Goal: Communication & Community: Answer question/provide support

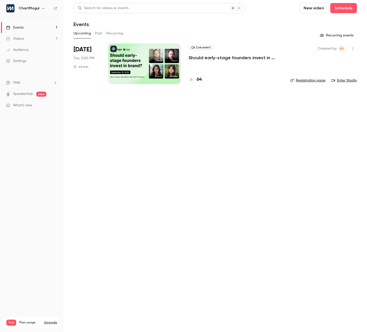
click at [186, 53] on li "[DATE] Tue, 5:00 PM 45 min Live event Should early-stage founders invest in bra…" at bounding box center [214, 67] width 283 height 47
click at [175, 63] on div at bounding box center [144, 64] width 72 height 41
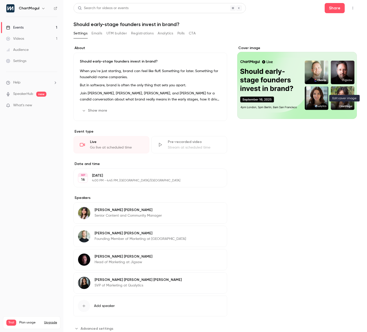
click at [346, 108] on icon "Cover image" at bounding box center [347, 109] width 3 height 3
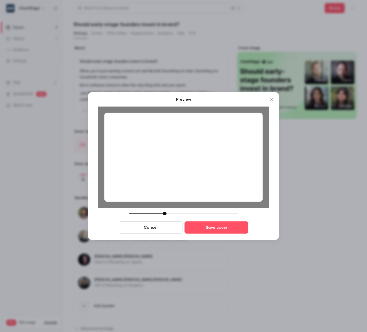
drag, startPoint x: 165, startPoint y: 214, endPoint x: 165, endPoint y: 210, distance: 3.3
click at [165, 210] on div "Preview Cancel Save cover" at bounding box center [183, 165] width 170 height 137
click at [164, 212] on div at bounding box center [165, 214] width 4 height 4
click at [165, 227] on button "Cancel" at bounding box center [151, 228] width 64 height 12
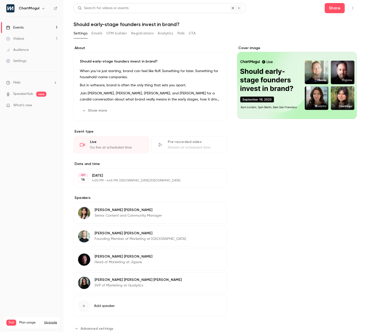
click at [268, 79] on div "Cover image" at bounding box center [297, 82] width 120 height 73
click at [0, 0] on input "Cover image" at bounding box center [0, 0] width 0 height 0
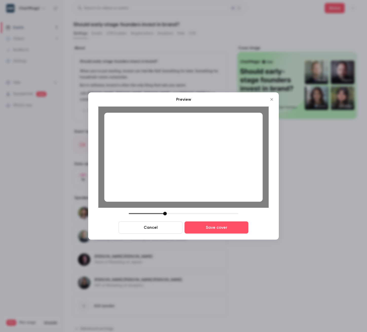
click at [163, 214] on div at bounding box center [165, 214] width 4 height 4
drag, startPoint x: 163, startPoint y: 214, endPoint x: 159, endPoint y: 212, distance: 4.8
click at [159, 212] on div at bounding box center [183, 214] width 109 height 4
click at [215, 230] on button "Save cover" at bounding box center [216, 228] width 64 height 12
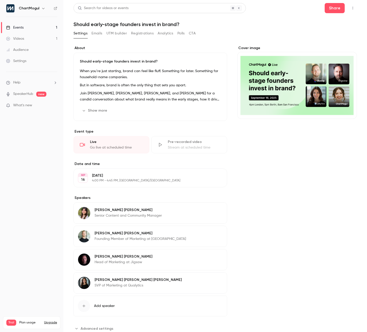
click at [218, 213] on button "Edit" at bounding box center [213, 211] width 18 height 8
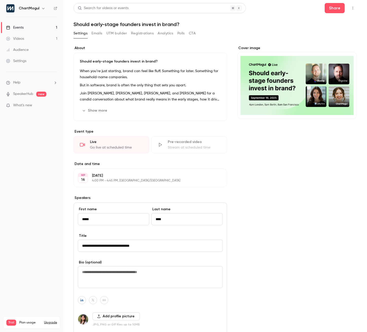
type input "*****"
type input "*******"
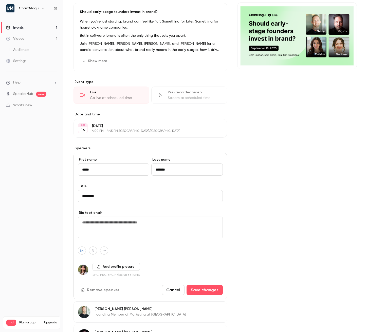
scroll to position [68, 0]
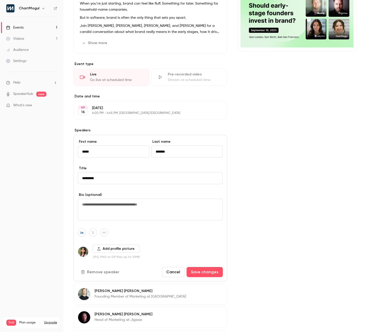
type input "*********"
click at [103, 248] on button "Add profile picture" at bounding box center [115, 249] width 47 height 8
click at [81, 237] on div "First name ***** Last name ******* Title ********* Bio (optional) Add profile p…" at bounding box center [150, 208] width 154 height 147
click at [81, 232] on icon "button" at bounding box center [82, 232] width 4 height 3
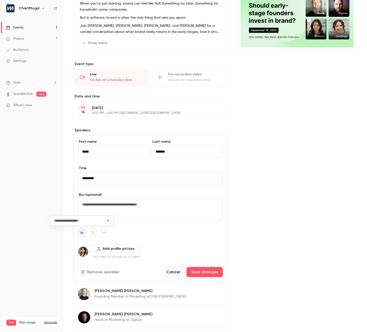
click at [119, 217] on textarea at bounding box center [150, 210] width 145 height 22
click at [79, 234] on button "button" at bounding box center [82, 233] width 8 height 8
click at [109, 221] on button "button" at bounding box center [108, 221] width 6 height 6
type input "**********"
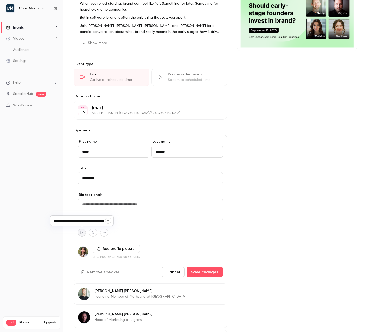
scroll to position [0, 0]
click at [115, 249] on button "Add profile picture" at bounding box center [115, 249] width 47 height 8
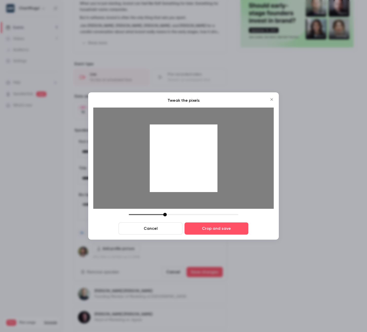
drag, startPoint x: 183, startPoint y: 200, endPoint x: 183, endPoint y: 206, distance: 5.1
click at [183, 206] on img at bounding box center [183, 163] width 180 height 101
click at [219, 233] on button "Crop and save" at bounding box center [216, 229] width 64 height 12
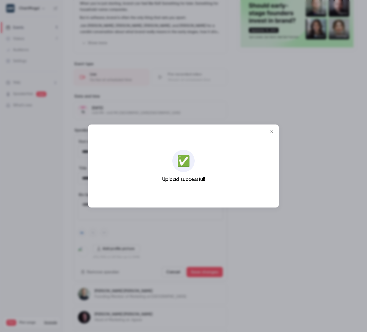
click at [269, 130] on div "Cover image" at bounding box center [297, 184] width 120 height 413
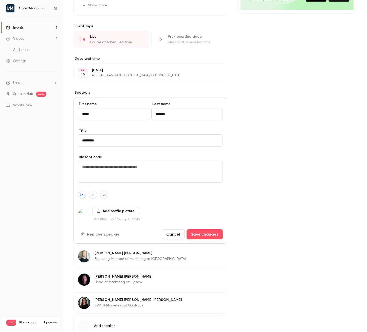
scroll to position [106, 0]
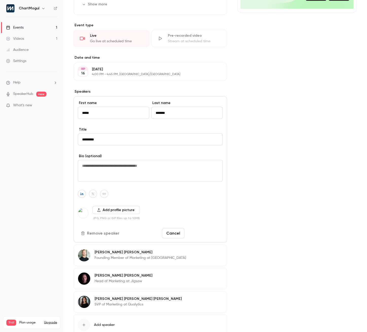
click at [201, 234] on button "Save changes" at bounding box center [205, 234] width 36 height 10
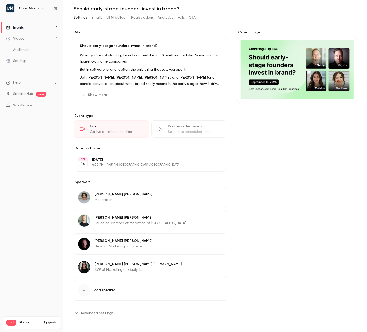
click at [92, 94] on button "Show more" at bounding box center [95, 95] width 30 height 8
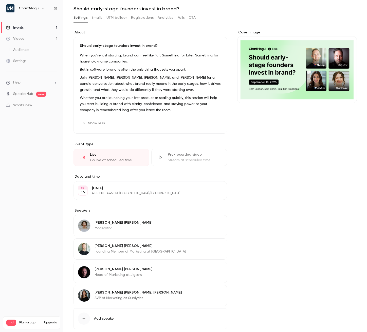
click at [210, 124] on button "Edit" at bounding box center [211, 123] width 18 height 8
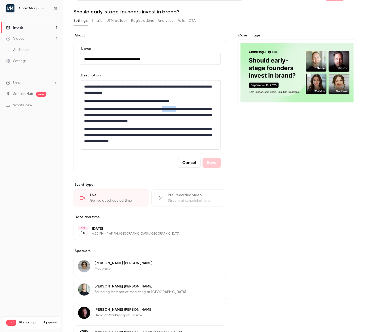
drag, startPoint x: 204, startPoint y: 107, endPoint x: 186, endPoint y: 109, distance: 18.0
click at [186, 109] on p "**********" at bounding box center [149, 115] width 130 height 18
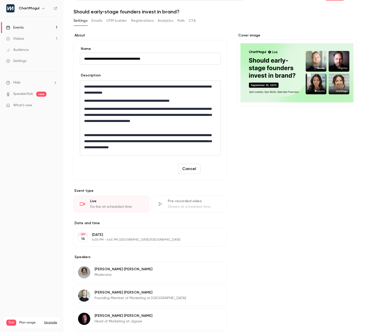
click at [210, 167] on button "Save" at bounding box center [211, 169] width 18 height 10
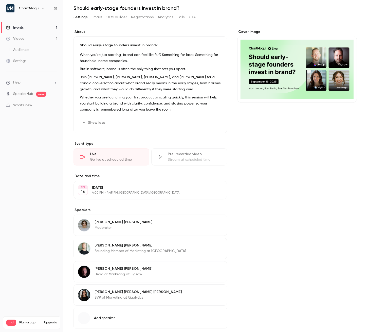
scroll to position [0, 0]
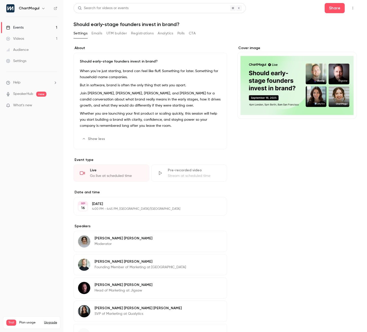
click at [97, 33] on button "Emails" at bounding box center [96, 33] width 11 height 8
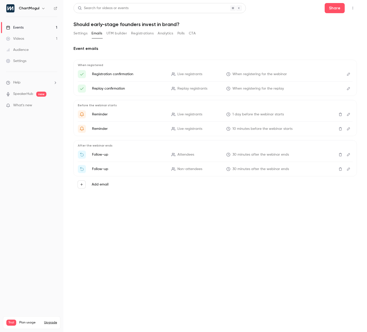
click at [110, 33] on button "UTM builder" at bounding box center [116, 33] width 21 height 8
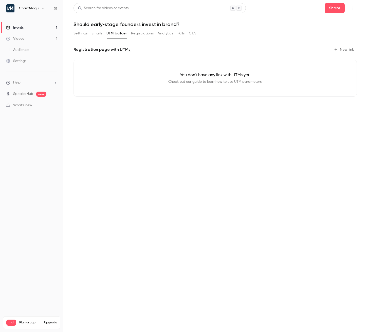
click at [138, 32] on button "Registrations" at bounding box center [142, 33] width 23 height 8
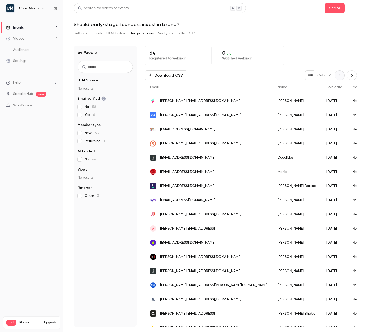
click at [166, 31] on button "Analytics" at bounding box center [166, 33] width 16 height 8
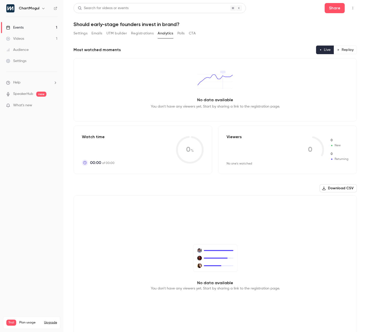
click at [184, 36] on button "Polls" at bounding box center [180, 33] width 7 height 8
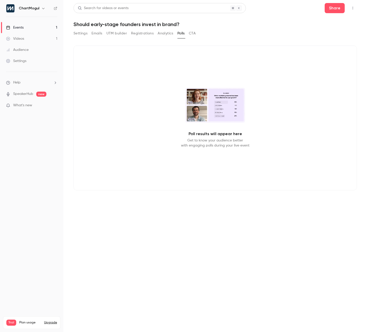
click at [189, 33] on button "CTA" at bounding box center [192, 33] width 7 height 8
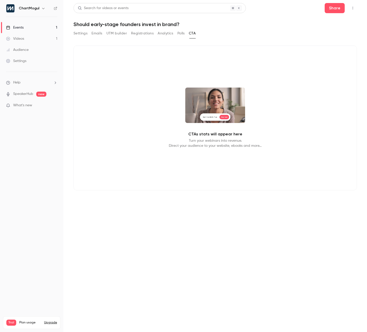
click at [81, 35] on button "Settings" at bounding box center [80, 33] width 14 height 8
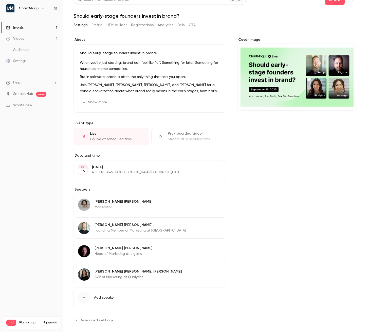
scroll to position [16, 0]
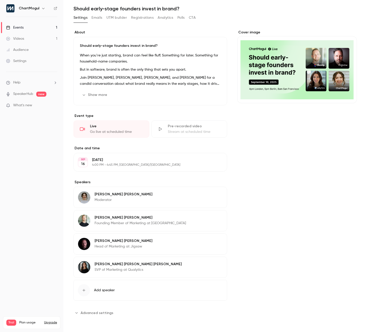
click at [207, 220] on icon "button" at bounding box center [209, 219] width 4 height 4
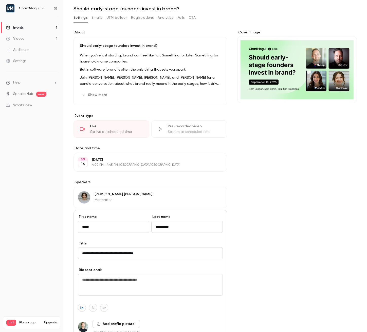
click at [261, 182] on div "Cover image" at bounding box center [297, 236] width 120 height 413
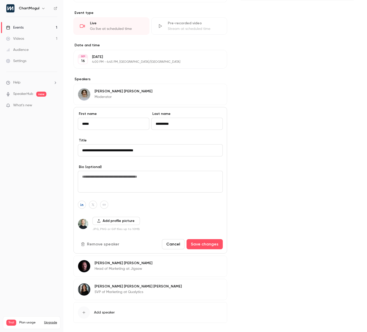
scroll to position [141, 0]
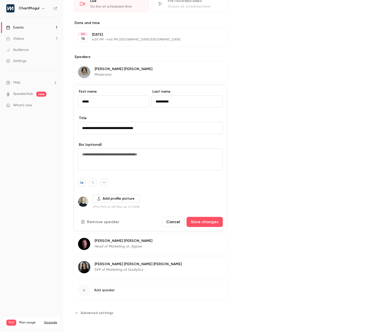
click at [172, 218] on button "Cancel" at bounding box center [173, 222] width 23 height 10
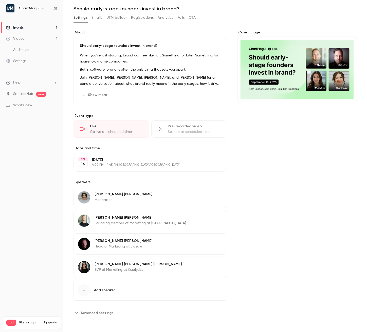
click at [82, 311] on span "Advanced settings" at bounding box center [97, 313] width 33 height 5
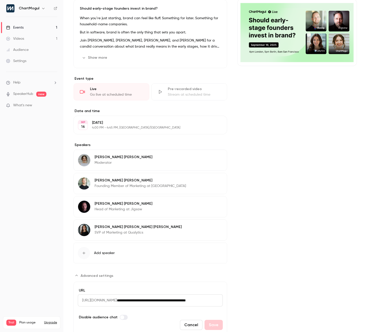
scroll to position [72, 0]
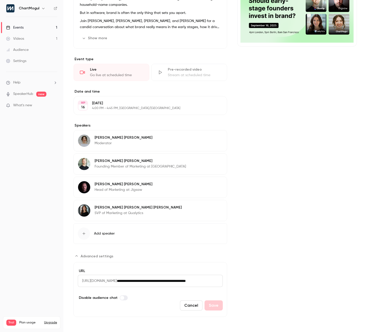
click at [187, 307] on button "Cancel" at bounding box center [191, 306] width 23 height 10
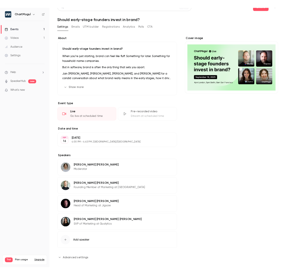
scroll to position [0, 0]
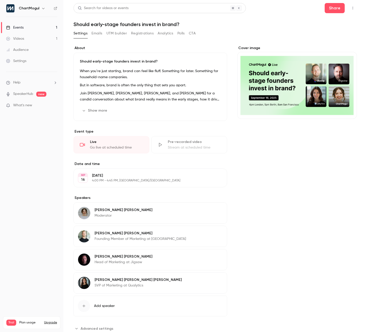
click at [354, 4] on main "Search for videos or events Share Should early-stage founders invest in brand? …" at bounding box center [215, 166] width 304 height 332
click at [351, 6] on icon "button" at bounding box center [353, 8] width 4 height 4
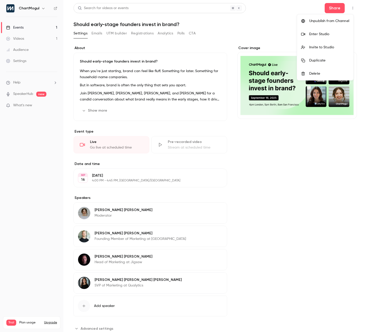
click at [335, 46] on div "Invite to Studio" at bounding box center [329, 47] width 40 height 5
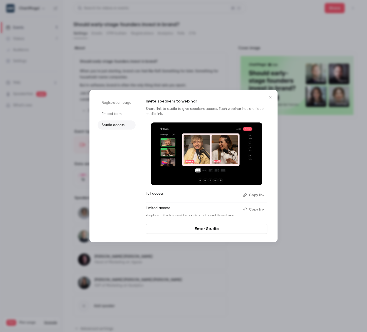
click at [253, 210] on button "Copy link" at bounding box center [254, 210] width 27 height 8
click at [222, 230] on link "Enter Studio" at bounding box center [207, 229] width 122 height 10
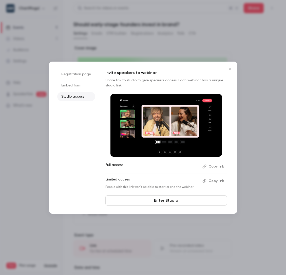
click at [145, 209] on div "Registration page Embed form Studio access Invite speakers to webinar Share lin…" at bounding box center [143, 138] width 188 height 152
click at [145, 205] on link "Enter Studio" at bounding box center [166, 200] width 122 height 10
click at [162, 202] on link "Enter Studio" at bounding box center [166, 200] width 122 height 10
click at [152, 202] on link "Enter Studio" at bounding box center [166, 200] width 122 height 10
click at [230, 67] on icon "Close" at bounding box center [230, 69] width 6 height 4
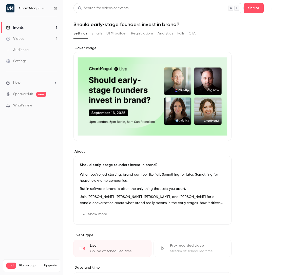
click at [220, 132] on icon "Cover image" at bounding box center [223, 132] width 6 height 4
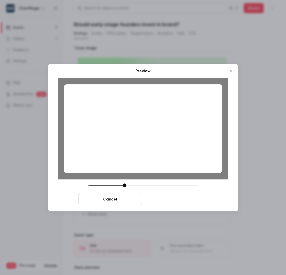
click at [176, 204] on button "Save cover" at bounding box center [176, 199] width 64 height 12
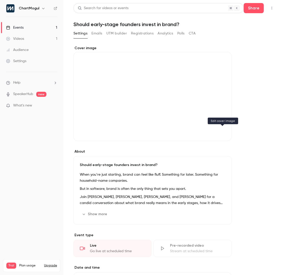
click at [224, 134] on button "Cover image" at bounding box center [222, 132] width 10 height 10
click at [225, 133] on icon "Cover image" at bounding box center [223, 132] width 6 height 4
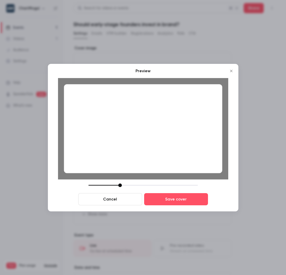
drag, startPoint x: 125, startPoint y: 186, endPoint x: 121, endPoint y: 182, distance: 6.1
click at [121, 182] on div "Preview Cancel Save cover" at bounding box center [143, 136] width 170 height 137
click at [162, 201] on button "Save cover" at bounding box center [176, 199] width 64 height 12
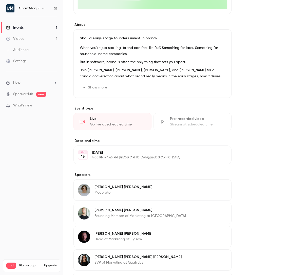
scroll to position [146, 0]
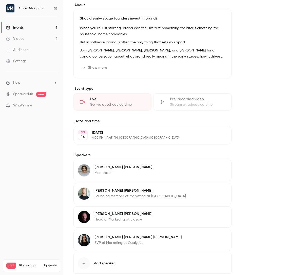
click at [109, 66] on div "Show more Edit" at bounding box center [152, 68] width 145 height 8
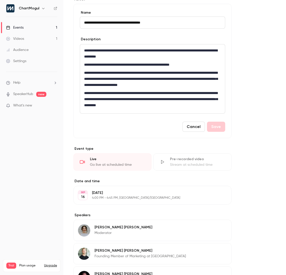
scroll to position [18, 0]
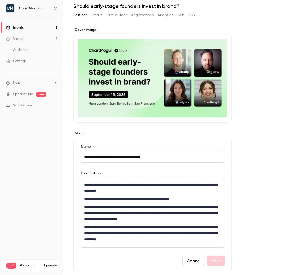
click at [192, 258] on button "Cancel" at bounding box center [193, 261] width 23 height 10
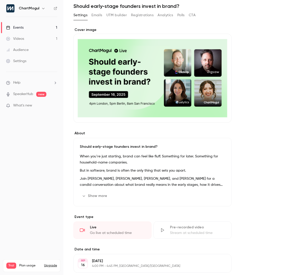
click at [21, 83] on li "Help" at bounding box center [31, 82] width 51 height 5
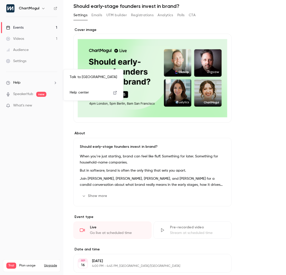
click at [88, 76] on link "Talk to [GEOGRAPHIC_DATA]" at bounding box center [93, 76] width 55 height 13
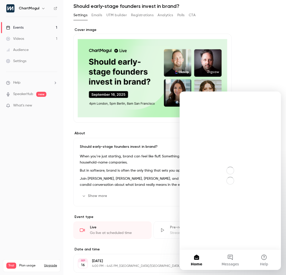
scroll to position [0, 0]
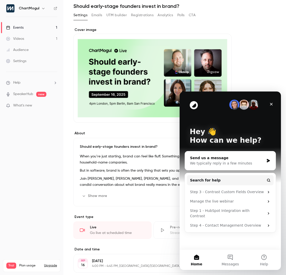
click at [222, 159] on div "Send us a message" at bounding box center [227, 157] width 74 height 5
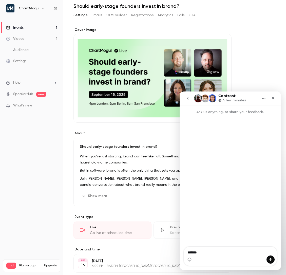
type textarea "********"
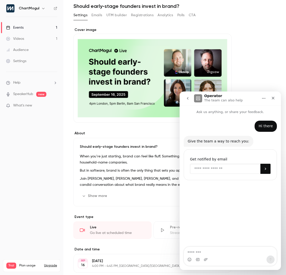
click at [210, 168] on input "Enter your email" at bounding box center [225, 169] width 70 height 10
type input "**********"
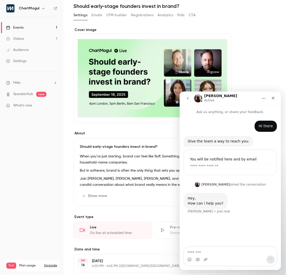
drag, startPoint x: 212, startPoint y: 266, endPoint x: 212, endPoint y: 258, distance: 8.4
click at [212, 266] on div "Intercom messenger" at bounding box center [230, 258] width 101 height 23
drag, startPoint x: 202, startPoint y: 23, endPoint x: 198, endPoint y: 23, distance: 3.6
click at [202, 23] on div "About Should early-stage founders invest in brand? When you’re just starting, b…" at bounding box center [174, 225] width 202 height 409
click at [222, 256] on div "Intercom messenger" at bounding box center [230, 259] width 93 height 8
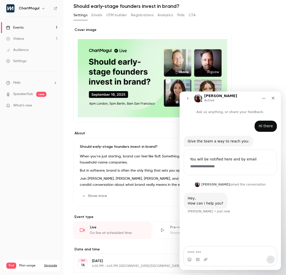
click at [220, 254] on div "Intercom messenger" at bounding box center [230, 256] width 93 height 19
click at [219, 254] on textarea "Message…" at bounding box center [230, 251] width 93 height 9
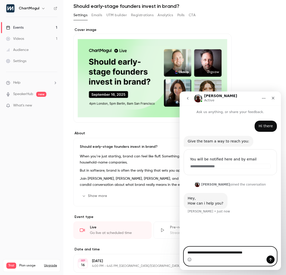
type textarea "**********"
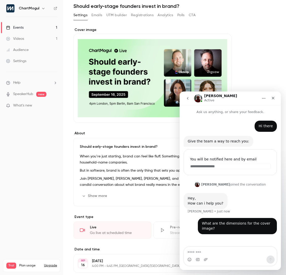
click at [179, 43] on div "Cover image" at bounding box center [152, 74] width 158 height 95
click at [0, 0] on input "Cover image" at bounding box center [0, 0] width 0 height 0
click at [221, 252] on textarea "Message…" at bounding box center [230, 251] width 93 height 9
click at [146, 53] on div "Cover image" at bounding box center [152, 74] width 158 height 95
click at [0, 0] on input "Cover image" at bounding box center [0, 0] width 0 height 0
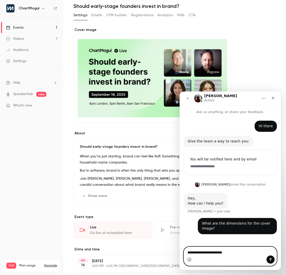
click at [190, 260] on icon "Emoji picker" at bounding box center [189, 260] width 1 height 0
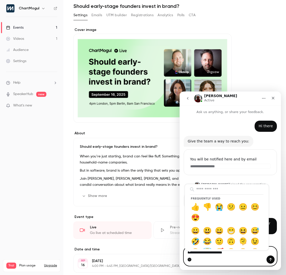
click at [190, 260] on circle "Emoji picker" at bounding box center [189, 259] width 3 height 3
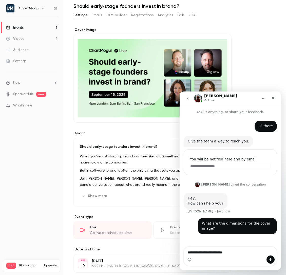
click at [243, 264] on div "**********" at bounding box center [230, 256] width 93 height 19
click at [243, 256] on div "Intercom messenger" at bounding box center [230, 259] width 93 height 8
click at [243, 253] on textarea "**********" at bounding box center [230, 251] width 93 height 9
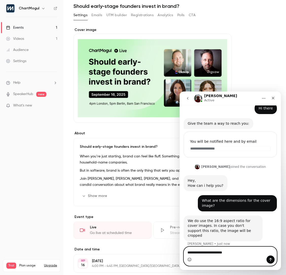
scroll to position [33, 0]
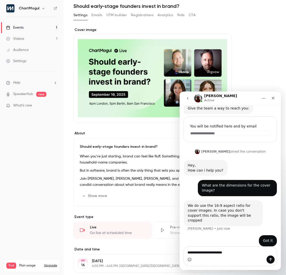
click at [173, 49] on div "Cover image" at bounding box center [152, 74] width 158 height 95
click at [0, 0] on input "Cover image" at bounding box center [0, 0] width 0 height 0
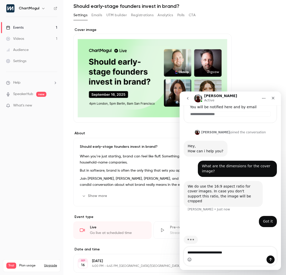
scroll to position [52, 0]
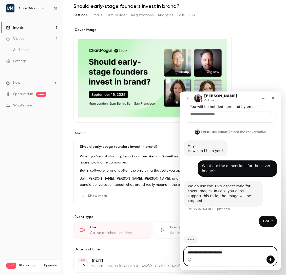
click at [238, 255] on textarea "**********" at bounding box center [230, 251] width 93 height 9
type textarea "**********"
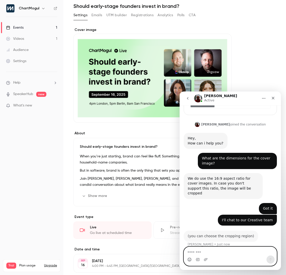
scroll to position [60, 0]
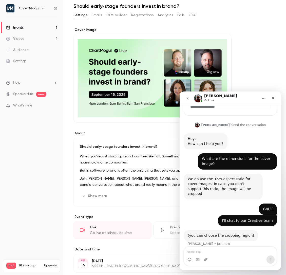
click at [219, 258] on div "Intercom messenger" at bounding box center [230, 259] width 93 height 8
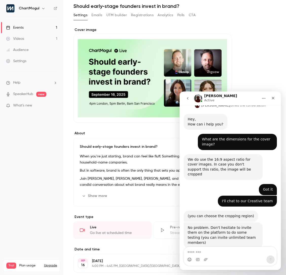
scroll to position [81, 0]
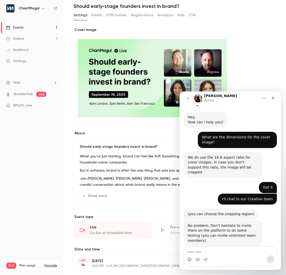
drag, startPoint x: 229, startPoint y: 98, endPoint x: 231, endPoint y: 96, distance: 3.6
click at [229, 98] on div "Salim Active" at bounding box center [226, 98] width 64 height 9
click at [274, 97] on icon "Close" at bounding box center [273, 98] width 4 height 4
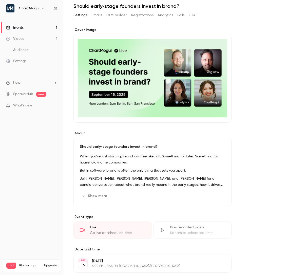
click at [222, 114] on icon "Cover image" at bounding box center [223, 114] width 6 height 4
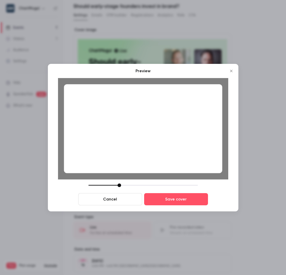
drag, startPoint x: 125, startPoint y: 185, endPoint x: 120, endPoint y: 184, distance: 5.1
click at [120, 184] on div at bounding box center [120, 185] width 4 height 4
drag, startPoint x: 188, startPoint y: 199, endPoint x: 186, endPoint y: 198, distance: 2.7
click at [186, 198] on button "Save cover" at bounding box center [176, 199] width 64 height 12
